Goal: Transaction & Acquisition: Obtain resource

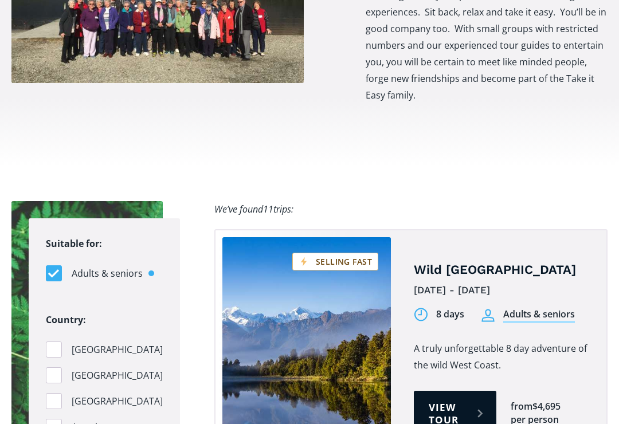
scroll to position [1110, 0]
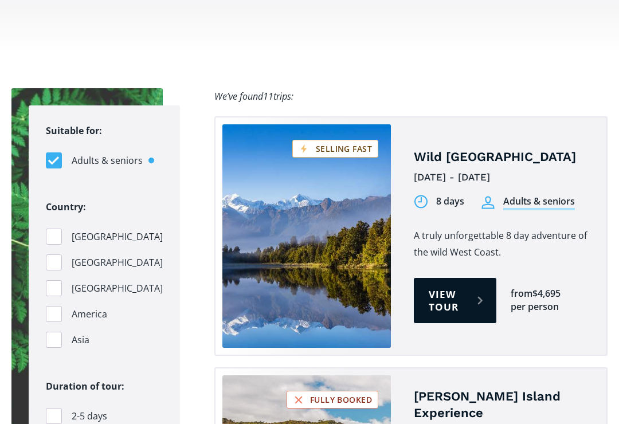
click at [47, 269] on fieldset "Country: New Zealand Australia Pacific Islands America Asia" at bounding box center [104, 278] width 117 height 159
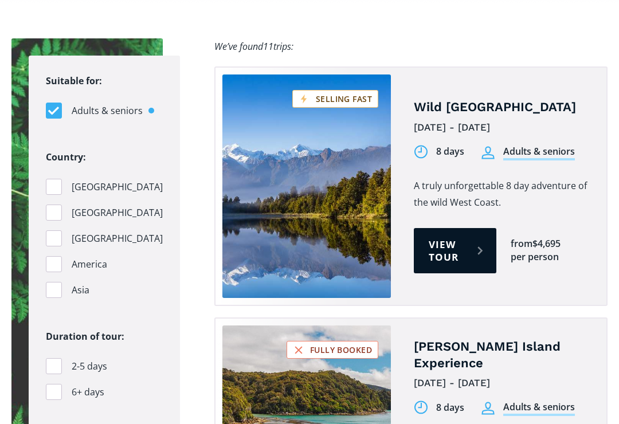
click at [49, 282] on div "Filters" at bounding box center [54, 290] width 16 height 16
click at [49, 287] on input "Asia" at bounding box center [49, 290] width 7 height 7
checkbox input "true"
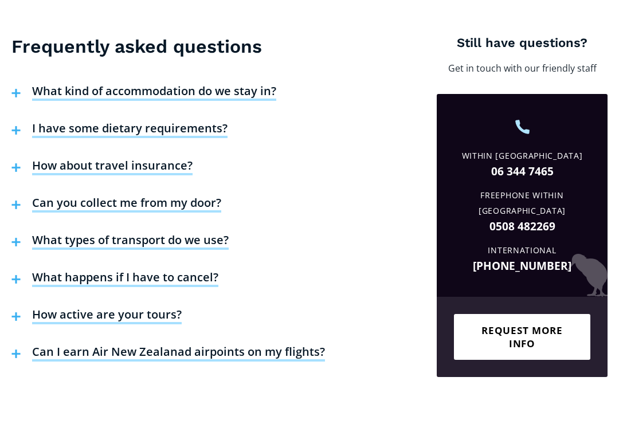
scroll to position [2057, 0]
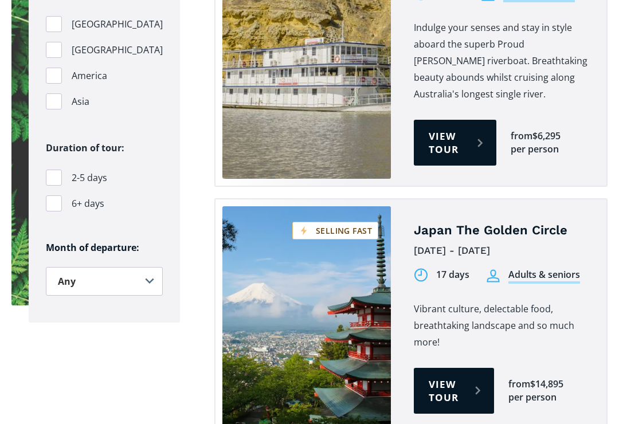
scroll to position [897, 0]
click at [433, 368] on link "View tour" at bounding box center [454, 391] width 80 height 46
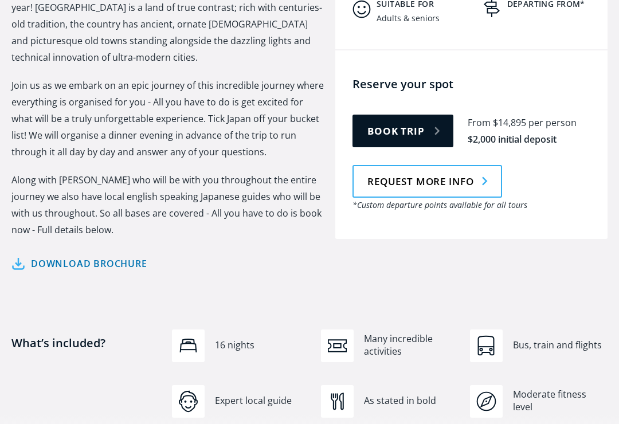
scroll to position [583, 0]
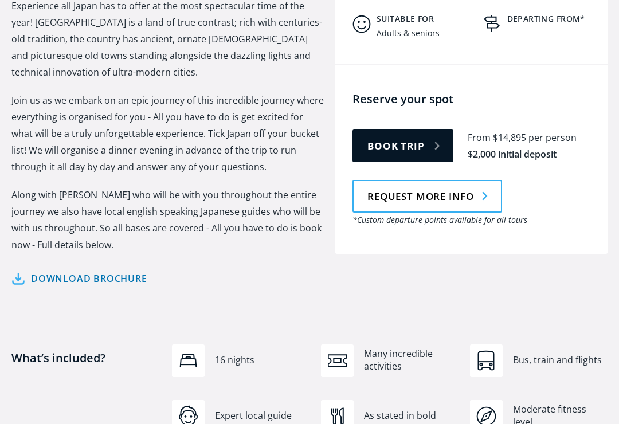
click at [37, 354] on h4 "What’s included?" at bounding box center [85, 380] width 149 height 60
click at [52, 270] on link "Download brochure" at bounding box center [79, 278] width 136 height 17
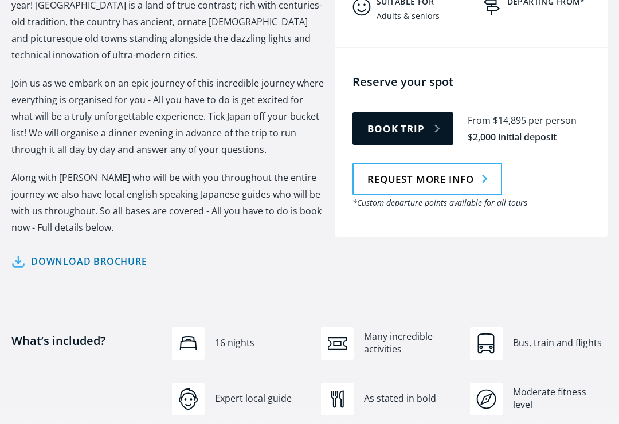
scroll to position [601, 0]
